Goal: Task Accomplishment & Management: Manage account settings

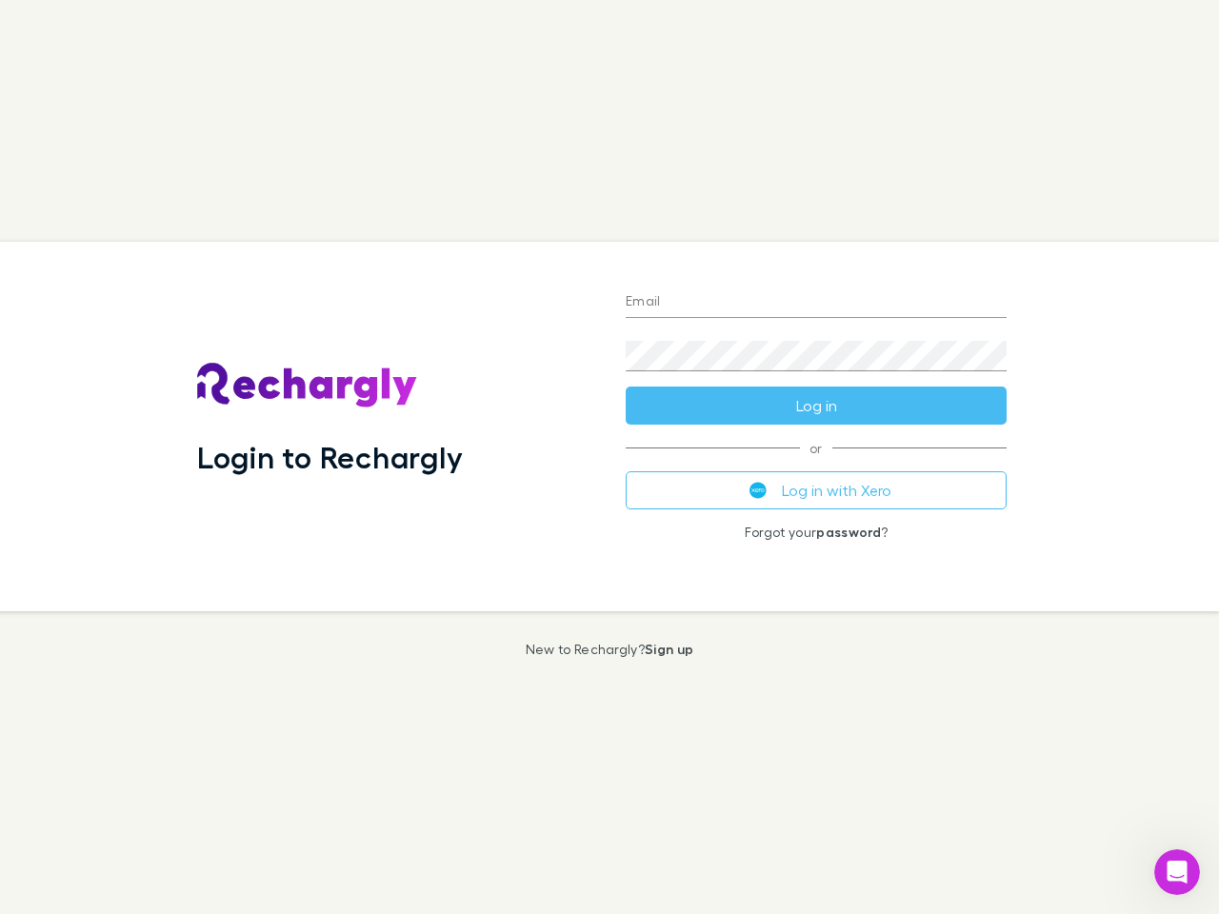
click at [610, 457] on div "Login to Rechargly" at bounding box center [396, 427] width 429 height 370
click at [816, 303] on input "Email" at bounding box center [816, 303] width 381 height 30
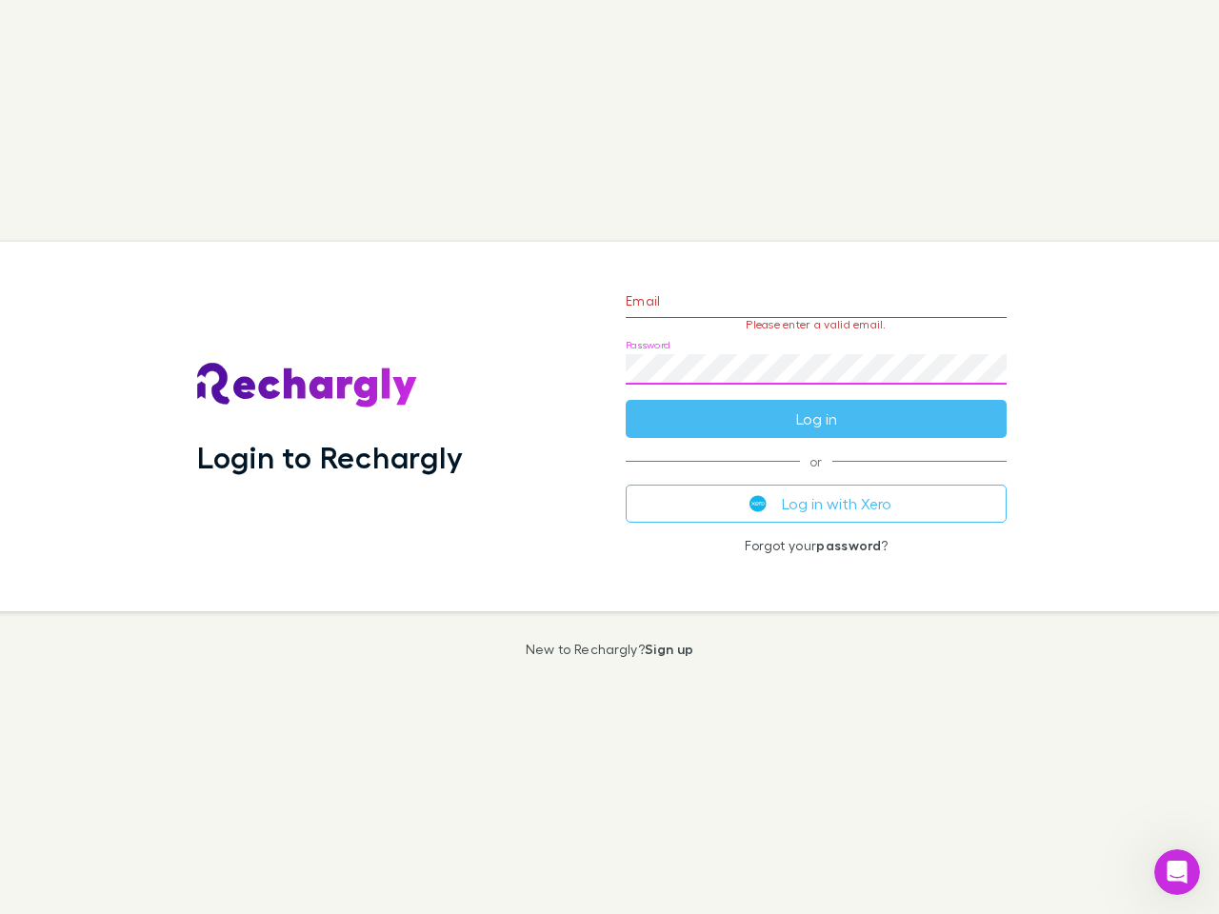
click at [816, 406] on form "Email Please enter a valid email. Password Log in" at bounding box center [816, 355] width 381 height 166
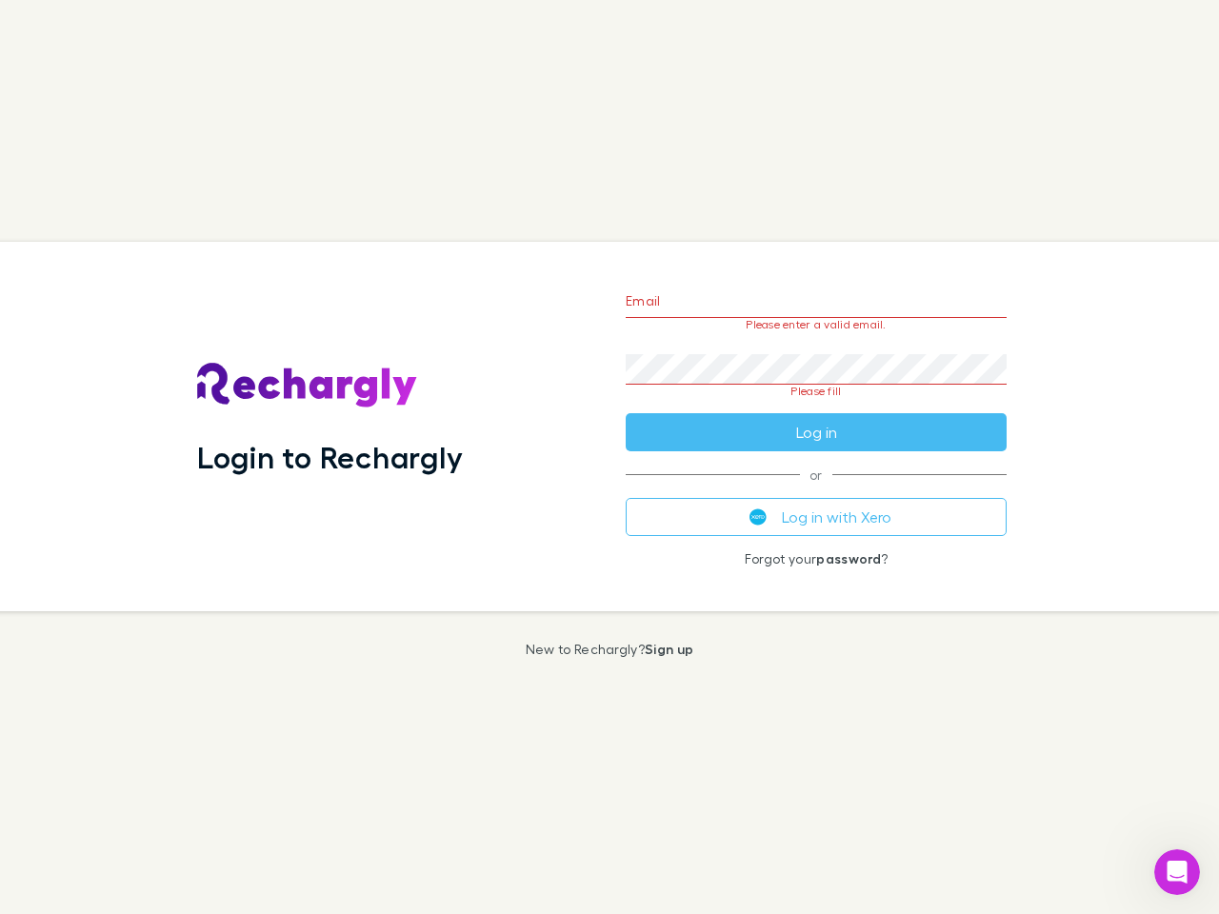
click at [816, 490] on div "Email Please enter a valid email. Password Please fill Log in or Log in with Xe…" at bounding box center [816, 427] width 411 height 370
click at [1177, 872] on icon "Open Intercom Messenger" at bounding box center [1177, 872] width 31 height 31
